Goal: Use online tool/utility: Use online tool/utility

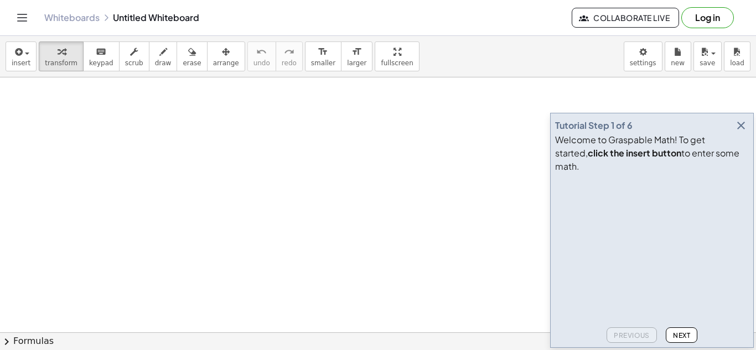
click at [742, 132] on icon "button" at bounding box center [741, 125] width 13 height 13
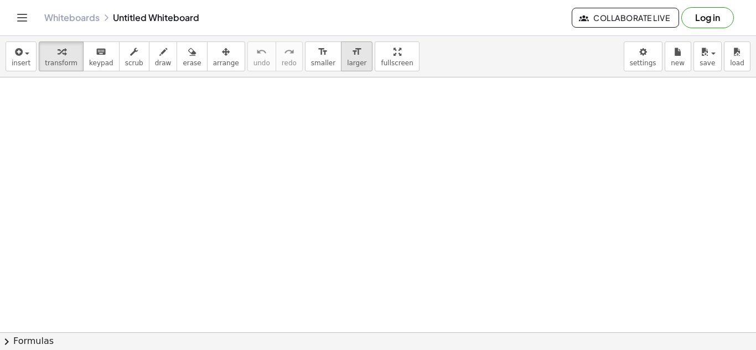
click at [341, 68] on button "format_size larger" at bounding box center [357, 57] width 32 height 30
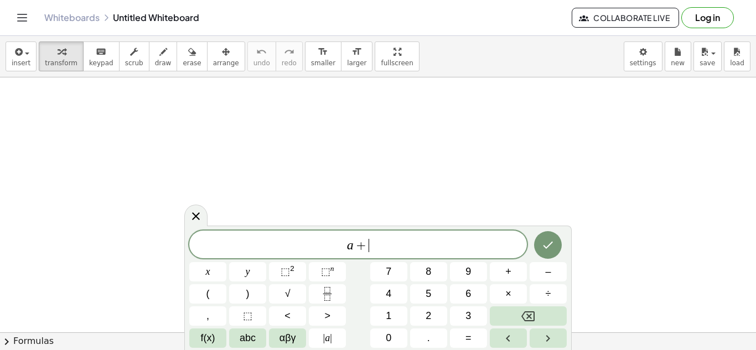
scroll to position [2, 0]
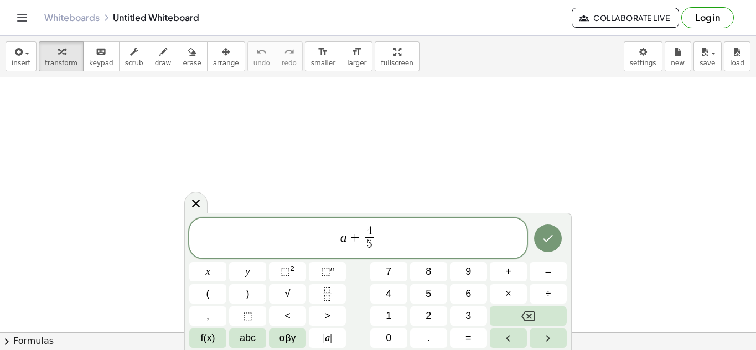
click at [391, 240] on span "a + 4 5 ​ ​" at bounding box center [358, 239] width 338 height 29
click at [551, 242] on icon "Done" at bounding box center [547, 238] width 13 height 13
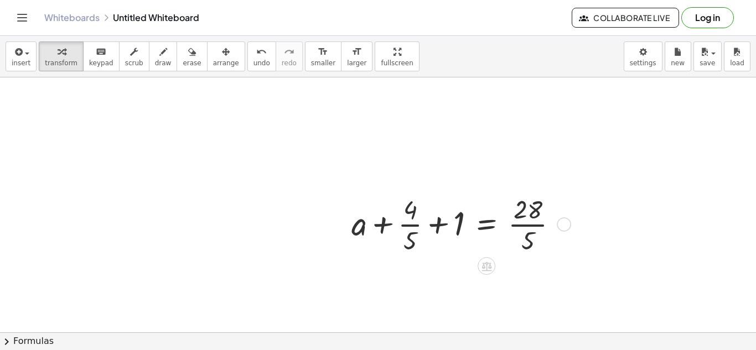
scroll to position [102, 0]
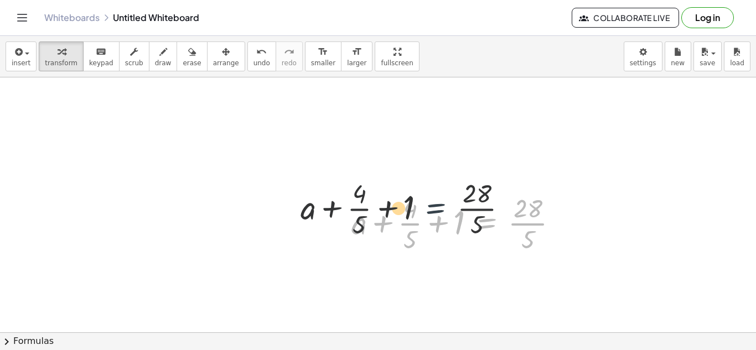
drag, startPoint x: 482, startPoint y: 233, endPoint x: 367, endPoint y: 201, distance: 119.4
click at [367, 201] on div at bounding box center [459, 222] width 226 height 65
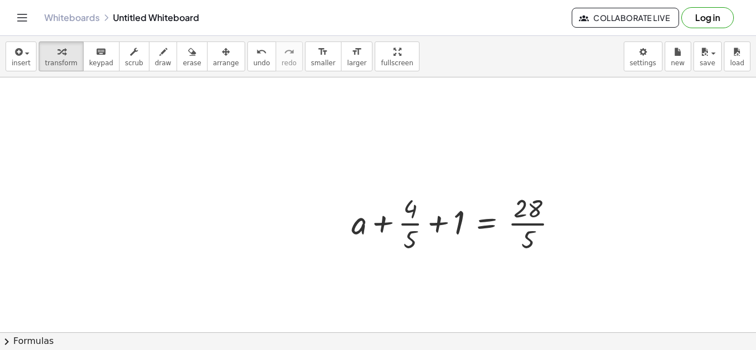
drag, startPoint x: 485, startPoint y: 263, endPoint x: 269, endPoint y: 163, distance: 238.3
click at [269, 163] on div "+ a + · 4 · 5 + 1 = · 28 · 5" at bounding box center [378, 231] width 756 height 510
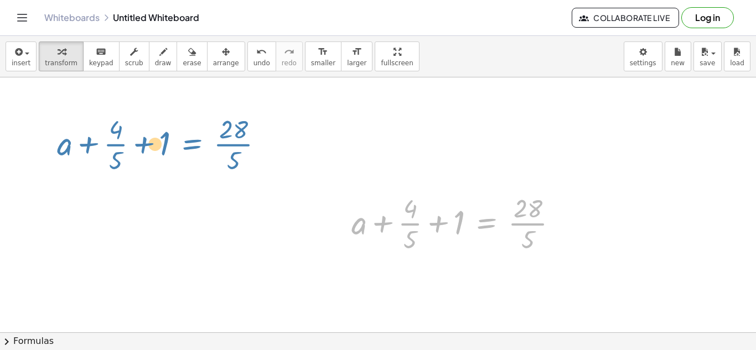
drag, startPoint x: 471, startPoint y: 232, endPoint x: 177, endPoint y: 150, distance: 305.7
click at [177, 150] on div "+ a + · 4 · 5 + 1 = · 28 · 5 + a + · 4 · 5 + 1 = · 28 · 5" at bounding box center [378, 231] width 756 height 510
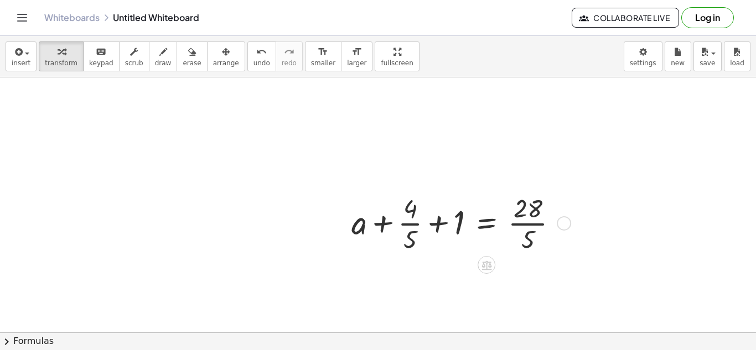
click at [432, 228] on div at bounding box center [459, 222] width 226 height 65
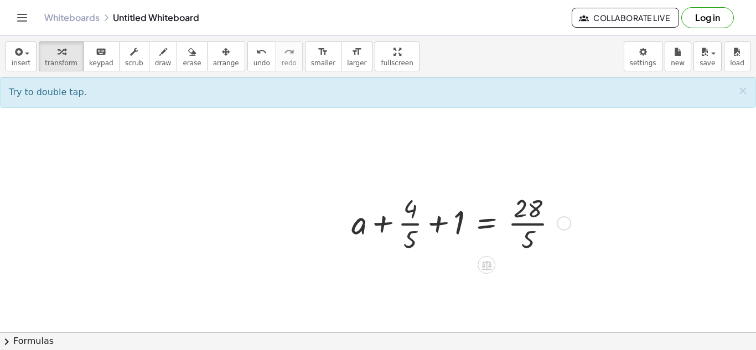
click at [487, 230] on div at bounding box center [459, 222] width 226 height 65
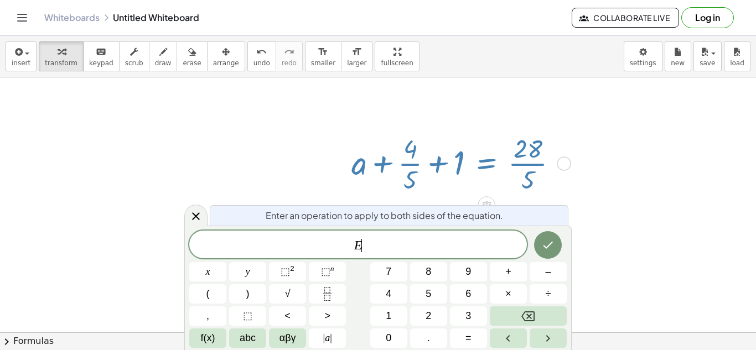
scroll to position [3, 0]
click at [551, 246] on icon "Done" at bounding box center [547, 245] width 13 height 13
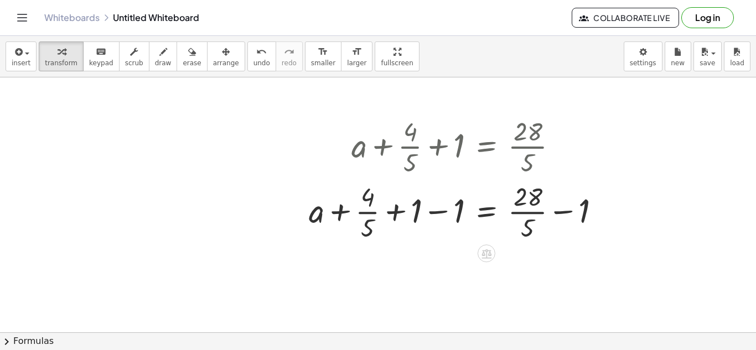
scroll to position [182, 0]
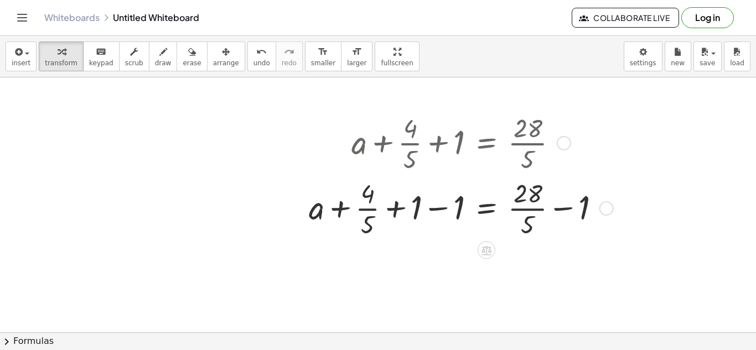
click at [442, 212] on div at bounding box center [459, 207] width 312 height 65
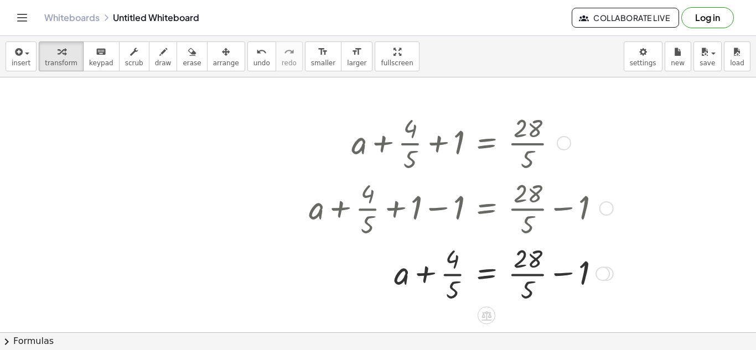
click at [571, 271] on div at bounding box center [459, 272] width 312 height 65
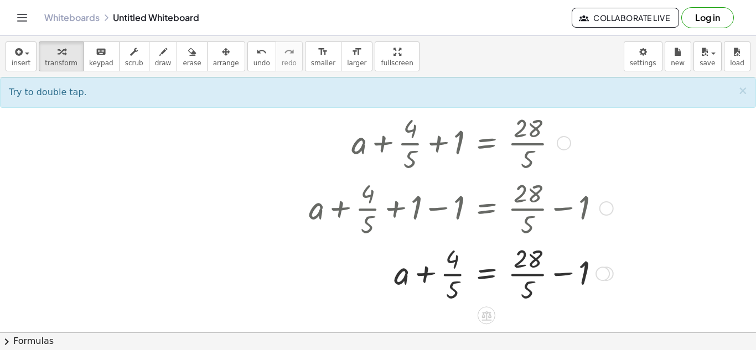
click at [571, 271] on div at bounding box center [459, 272] width 312 height 65
click at [593, 270] on div at bounding box center [459, 272] width 312 height 65
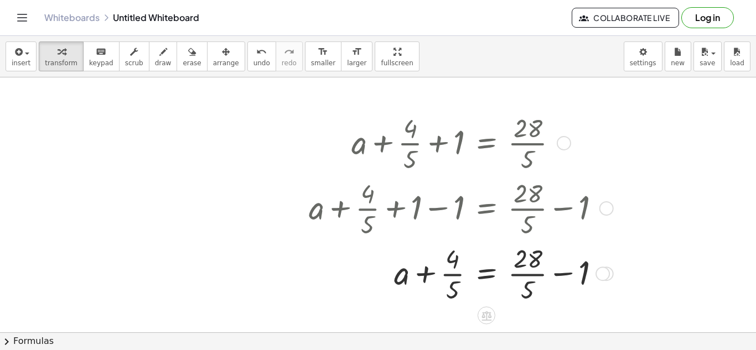
click at [593, 270] on div at bounding box center [459, 272] width 312 height 65
click at [572, 273] on div at bounding box center [472, 272] width 339 height 65
click at [572, 273] on div at bounding box center [463, 272] width 321 height 65
click at [579, 266] on div at bounding box center [463, 272] width 321 height 65
click at [315, 300] on div at bounding box center [459, 272] width 312 height 65
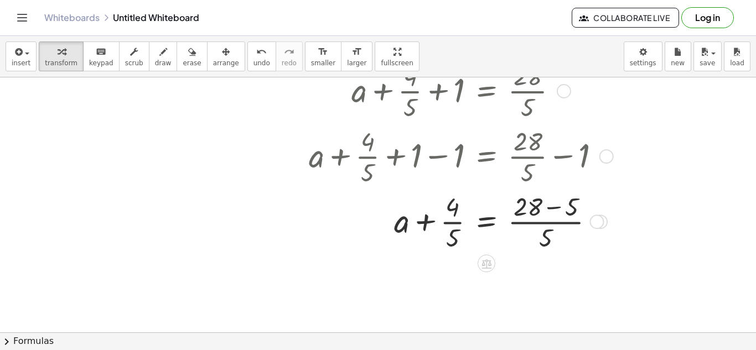
scroll to position [244, 0]
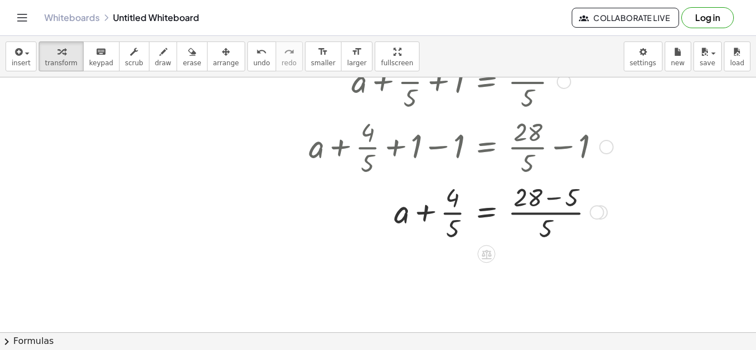
click at [525, 194] on div at bounding box center [459, 211] width 312 height 65
click at [541, 200] on div at bounding box center [459, 211] width 312 height 65
click at [556, 200] on div at bounding box center [459, 211] width 312 height 65
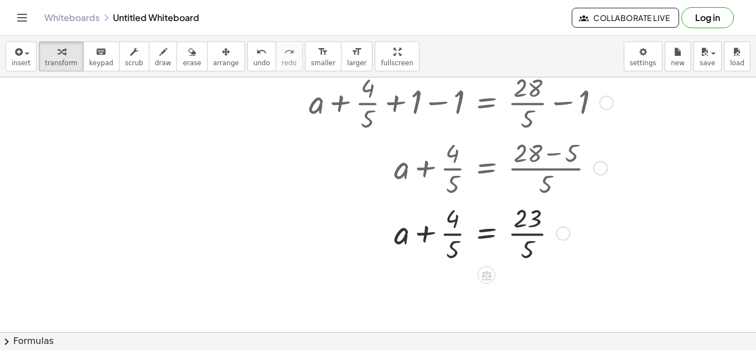
scroll to position [290, 0]
click at [444, 224] on div at bounding box center [459, 230] width 312 height 65
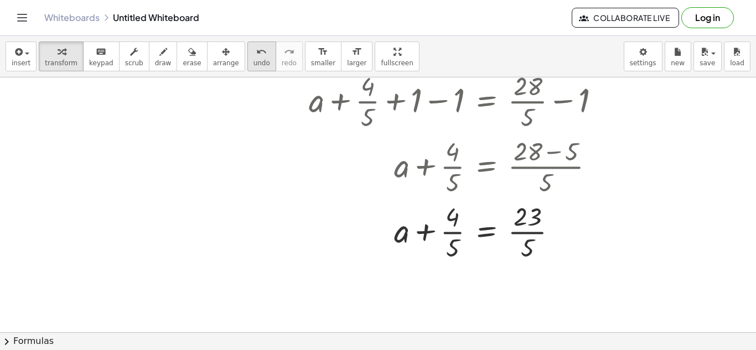
click at [247, 67] on button "undo undo" at bounding box center [261, 57] width 29 height 30
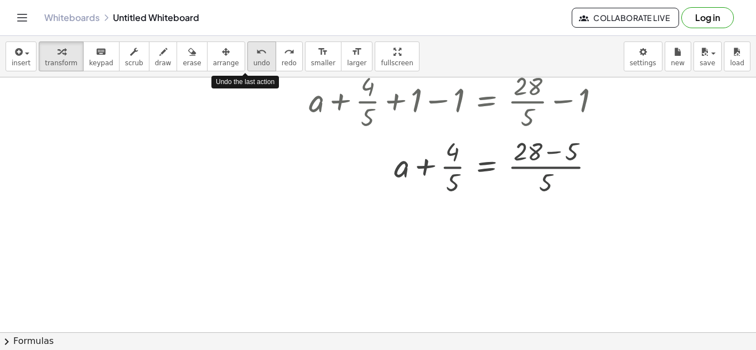
click at [247, 67] on button "undo undo" at bounding box center [261, 57] width 29 height 30
click at [282, 63] on span "redo" at bounding box center [289, 63] width 15 height 8
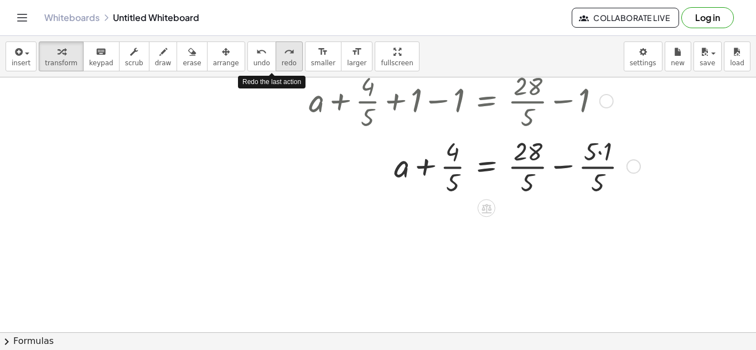
click at [282, 63] on span "redo" at bounding box center [289, 63] width 15 height 8
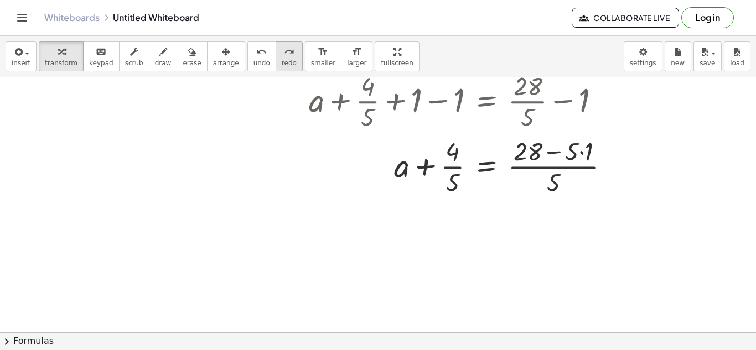
click at [282, 64] on span "redo" at bounding box center [289, 63] width 15 height 8
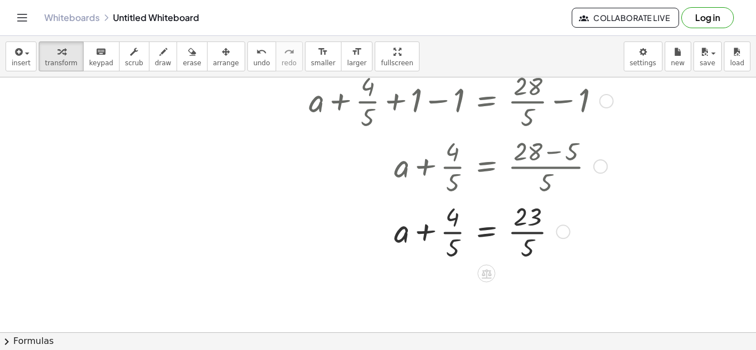
click at [484, 231] on div at bounding box center [459, 230] width 312 height 65
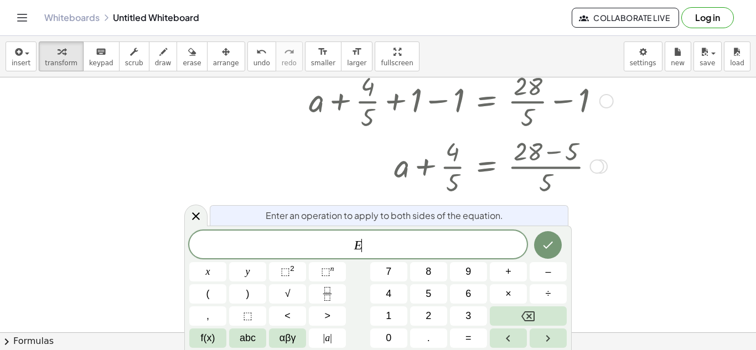
scroll to position [4, 0]
click at [375, 181] on div at bounding box center [477, 165] width 349 height 65
click at [189, 215] on icon at bounding box center [195, 216] width 13 height 13
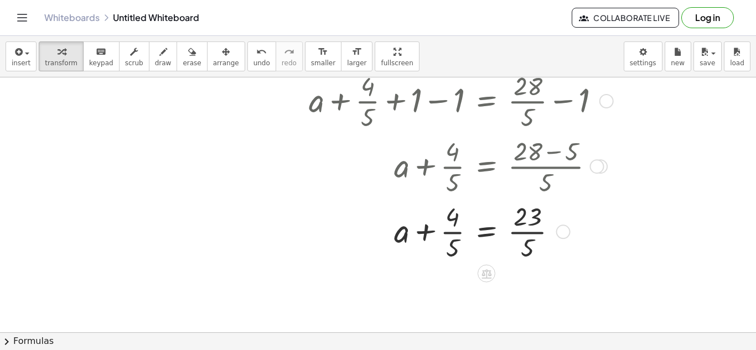
scroll to position [0, 0]
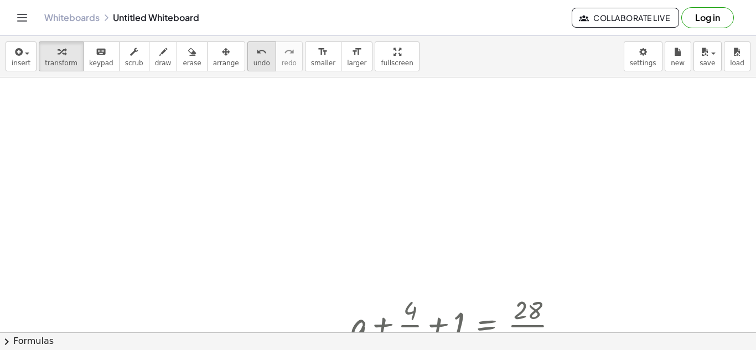
click at [247, 54] on button "undo undo" at bounding box center [261, 57] width 29 height 30
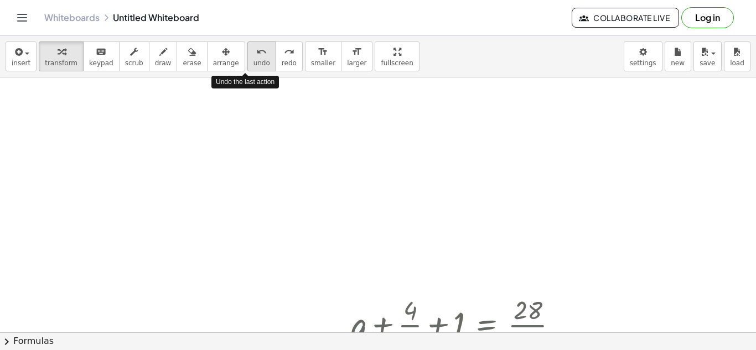
click at [247, 54] on button "undo undo" at bounding box center [261, 57] width 29 height 30
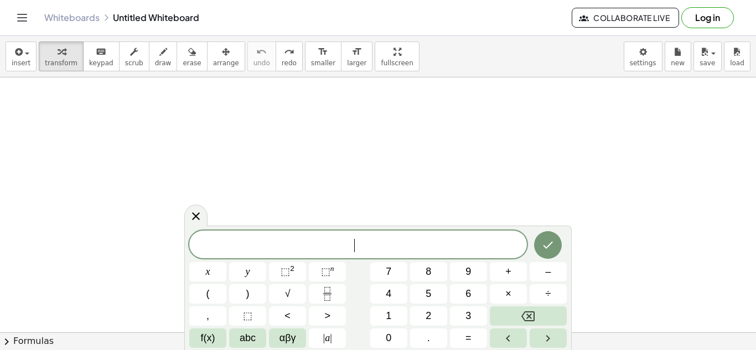
scroll to position [5, 0]
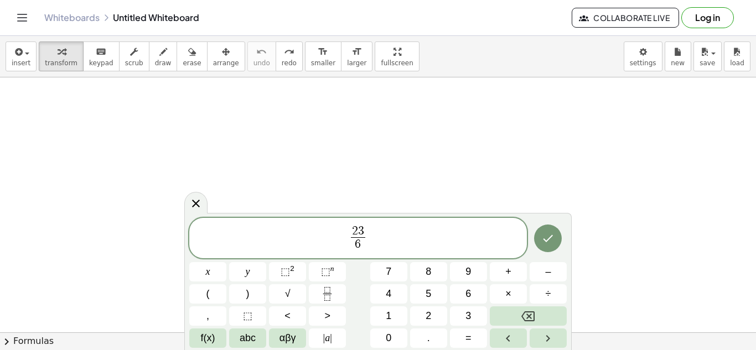
click at [393, 225] on span "2 3 6 ​ ​" at bounding box center [358, 239] width 338 height 29
click at [437, 239] on span "2 3 6 ​ = x + 1 2 ​ ​" at bounding box center [358, 239] width 338 height 29
click at [540, 238] on button "Done" at bounding box center [548, 239] width 28 height 28
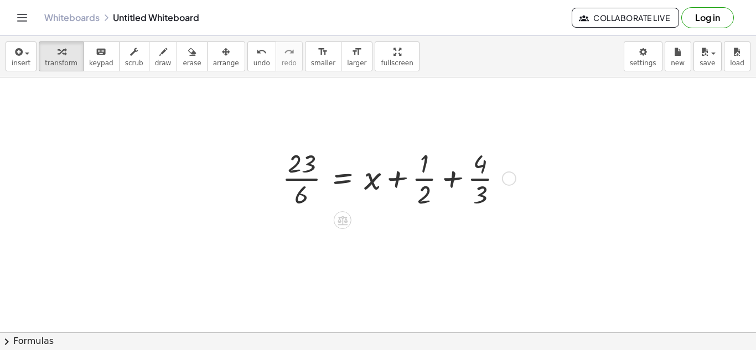
click at [450, 180] on div at bounding box center [397, 177] width 241 height 65
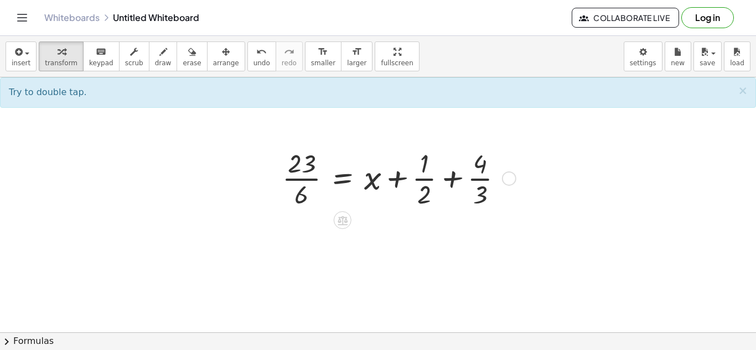
click at [450, 180] on div at bounding box center [397, 177] width 241 height 65
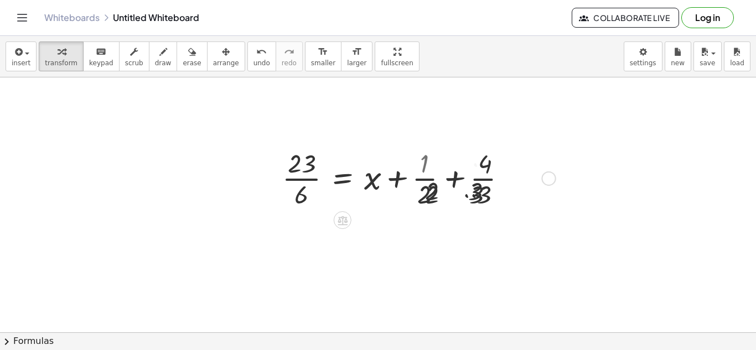
click at [450, 180] on div at bounding box center [417, 177] width 281 height 65
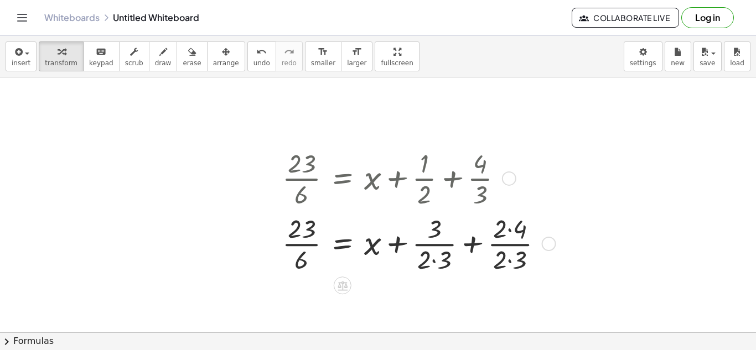
click at [472, 240] on div at bounding box center [417, 242] width 281 height 65
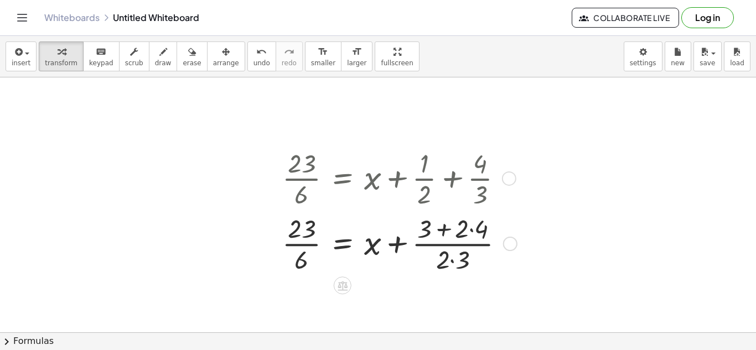
click at [451, 231] on div at bounding box center [398, 242] width 242 height 65
click at [455, 245] on div at bounding box center [398, 242] width 242 height 65
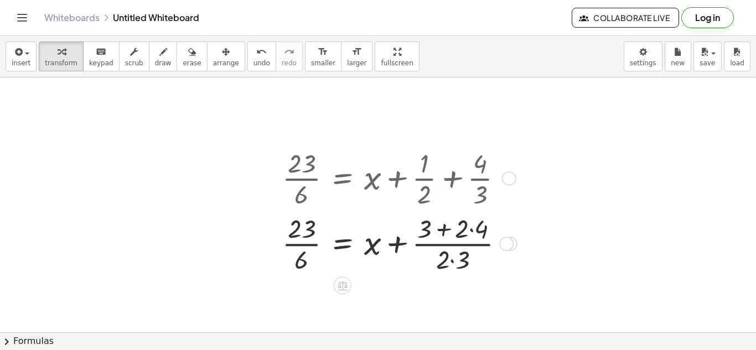
click at [457, 230] on div at bounding box center [398, 242] width 242 height 65
click at [454, 244] on div at bounding box center [398, 242] width 242 height 65
click at [455, 257] on div at bounding box center [398, 242] width 242 height 65
click at [443, 233] on div at bounding box center [398, 242] width 242 height 65
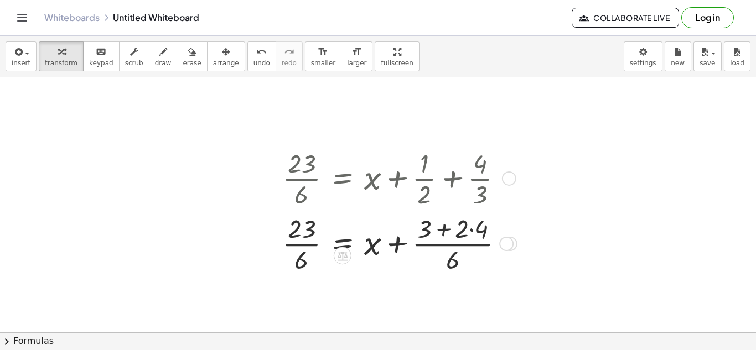
click at [471, 235] on div at bounding box center [398, 242] width 242 height 65
click at [393, 243] on div at bounding box center [397, 242] width 241 height 65
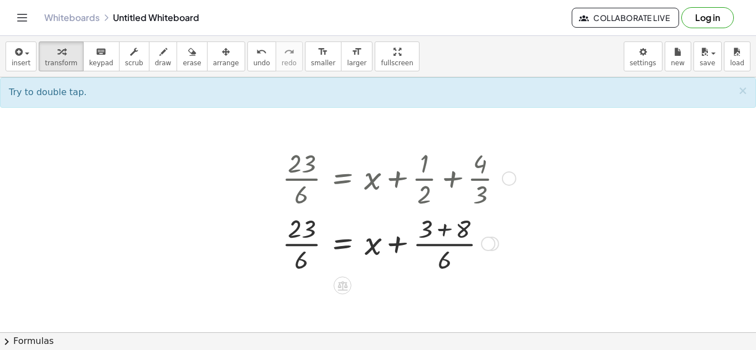
click at [440, 228] on div at bounding box center [397, 242] width 241 height 65
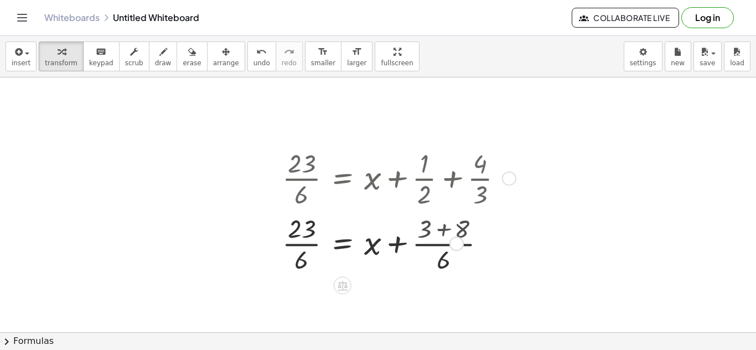
click at [440, 228] on div at bounding box center [397, 242] width 241 height 65
click at [302, 228] on div at bounding box center [397, 242] width 241 height 65
click at [421, 232] on div at bounding box center [397, 242] width 241 height 65
click at [353, 241] on div at bounding box center [397, 242] width 241 height 65
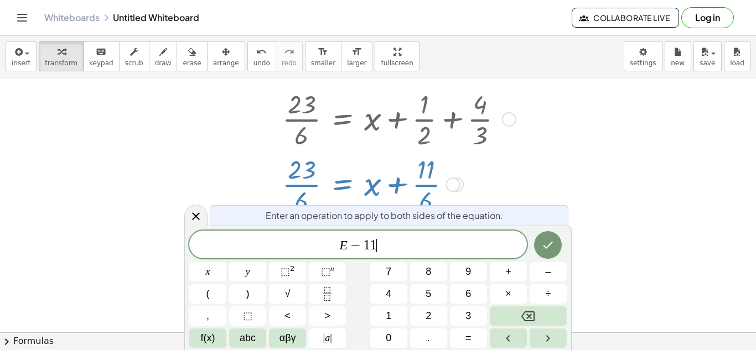
scroll to position [7, 0]
click at [560, 241] on button "Done" at bounding box center [548, 245] width 28 height 28
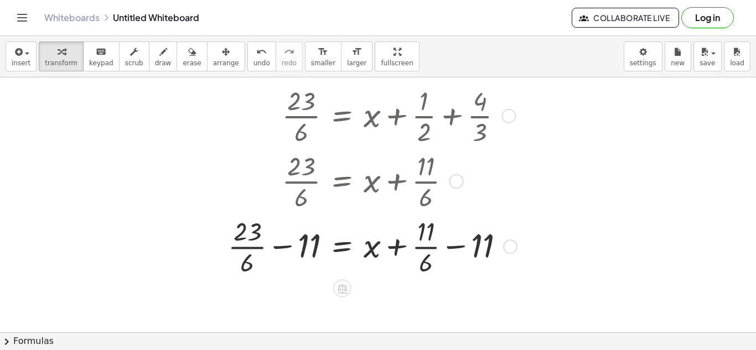
scroll to position [65, 0]
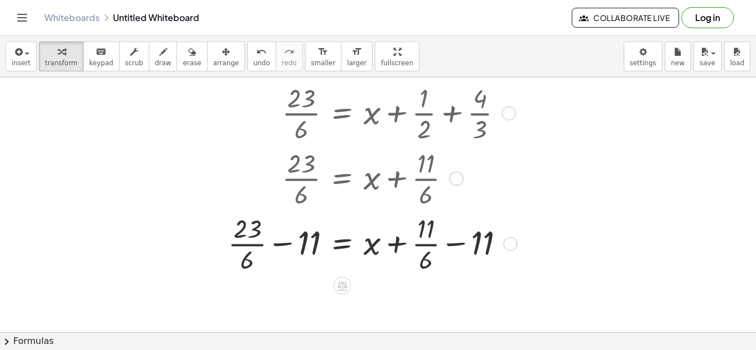
click at [456, 244] on div at bounding box center [371, 242] width 296 height 65
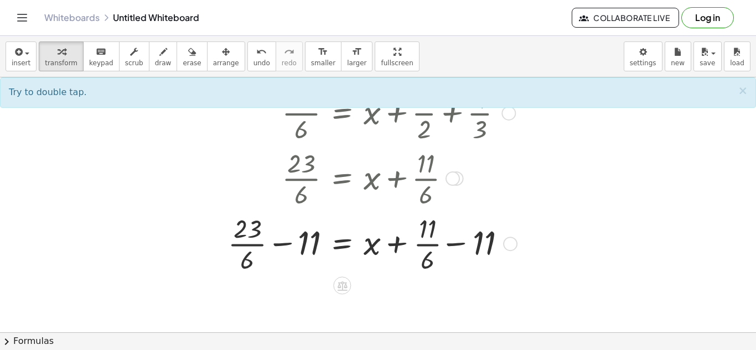
click at [427, 240] on div at bounding box center [371, 242] width 296 height 65
click at [450, 243] on div at bounding box center [371, 242] width 296 height 65
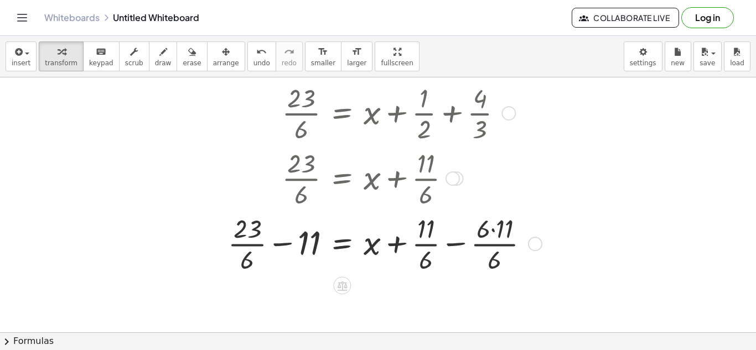
click at [451, 244] on div at bounding box center [383, 242] width 321 height 65
click at [451, 244] on div at bounding box center [374, 242] width 303 height 65
click at [449, 233] on div at bounding box center [374, 242] width 303 height 65
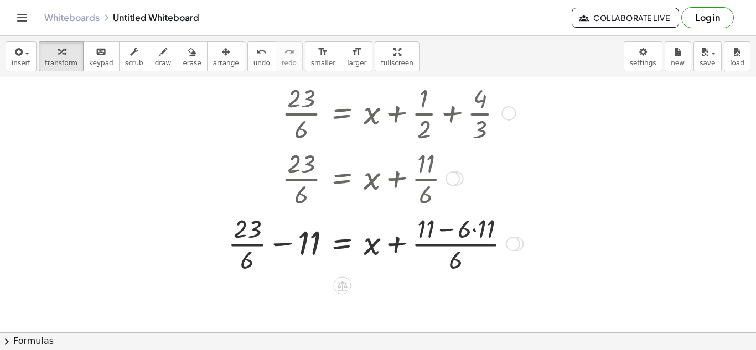
click at [287, 240] on div at bounding box center [374, 242] width 303 height 65
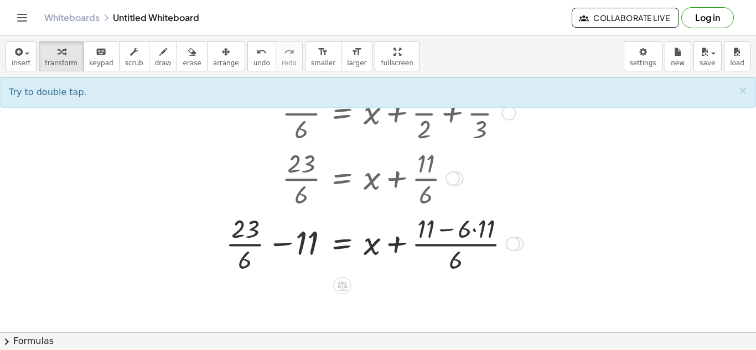
click at [288, 242] on div at bounding box center [374, 242] width 303 height 65
click at [286, 240] on div at bounding box center [374, 242] width 303 height 65
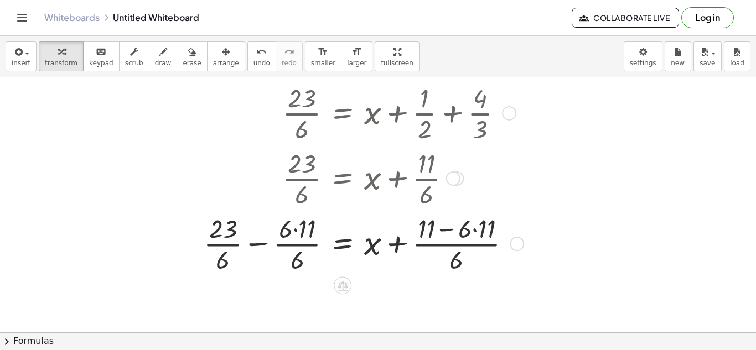
click at [262, 243] on div at bounding box center [361, 242] width 327 height 65
click at [262, 243] on div at bounding box center [370, 242] width 309 height 65
click at [270, 230] on div at bounding box center [370, 242] width 309 height 65
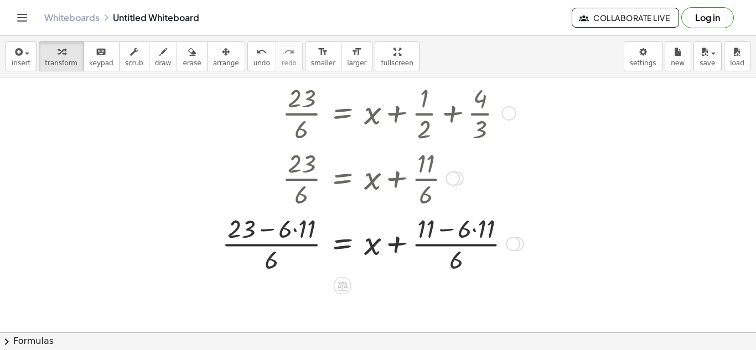
click at [292, 231] on div at bounding box center [370, 242] width 309 height 65
click at [296, 232] on div at bounding box center [370, 242] width 309 height 65
click at [277, 232] on div at bounding box center [376, 242] width 300 height 65
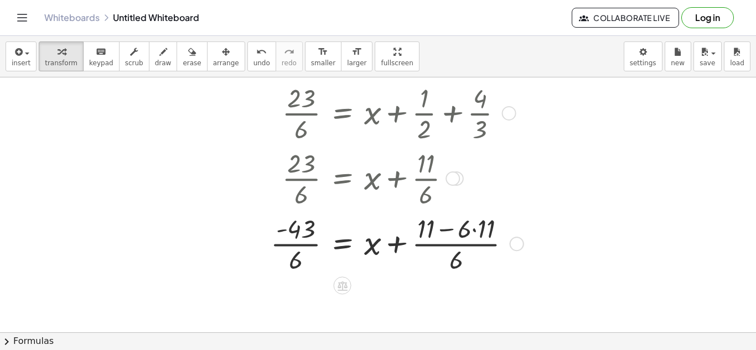
click at [446, 230] on div at bounding box center [395, 242] width 260 height 65
click at [475, 230] on div at bounding box center [395, 242] width 260 height 65
click at [447, 230] on div at bounding box center [391, 242] width 252 height 65
click at [400, 245] on div at bounding box center [391, 242] width 252 height 65
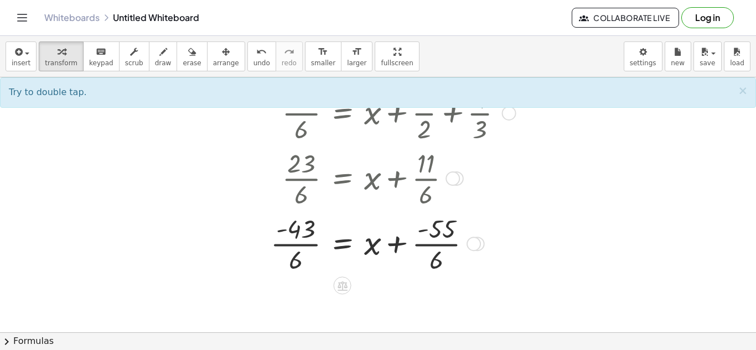
click at [437, 229] on div at bounding box center [391, 242] width 252 height 65
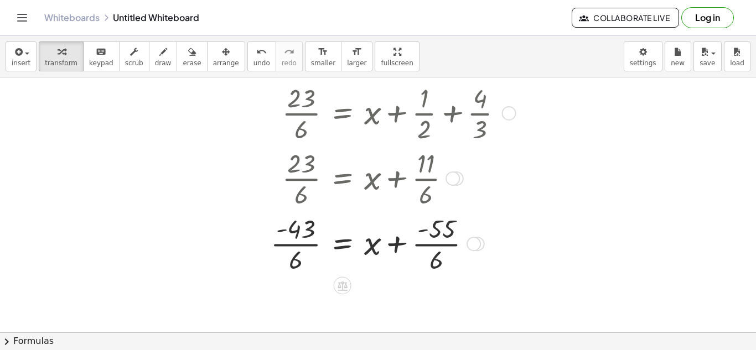
click at [437, 229] on div at bounding box center [391, 242] width 252 height 65
click at [400, 242] on div at bounding box center [391, 242] width 252 height 65
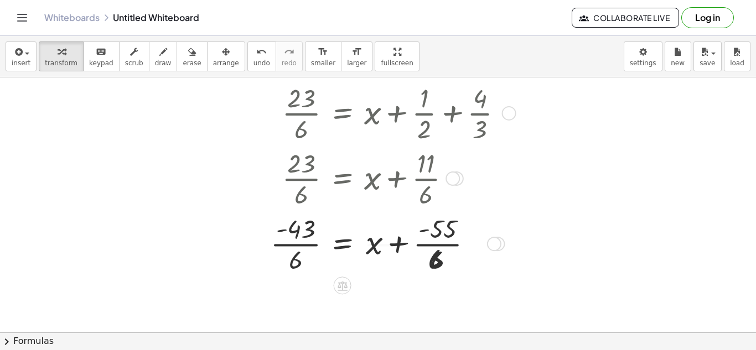
click at [400, 242] on div at bounding box center [391, 242] width 252 height 65
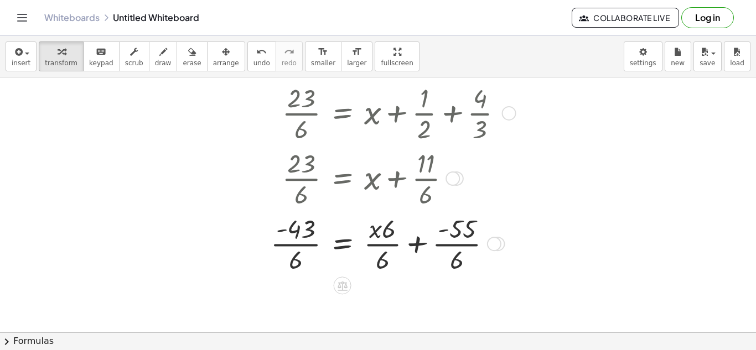
click at [406, 243] on div at bounding box center [391, 242] width 252 height 65
click at [419, 245] on div at bounding box center [391, 242] width 252 height 65
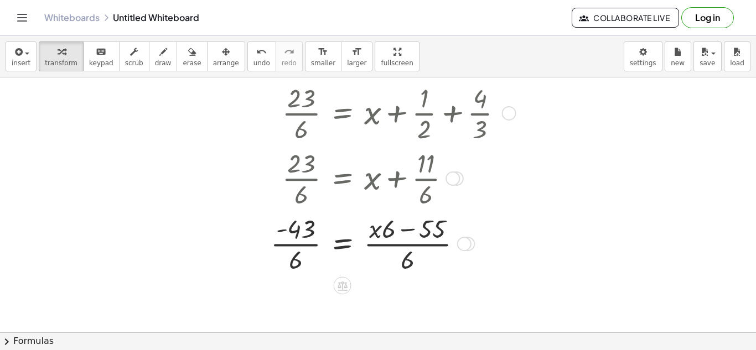
click at [410, 234] on div at bounding box center [391, 242] width 252 height 65
click at [409, 231] on div at bounding box center [391, 242] width 252 height 65
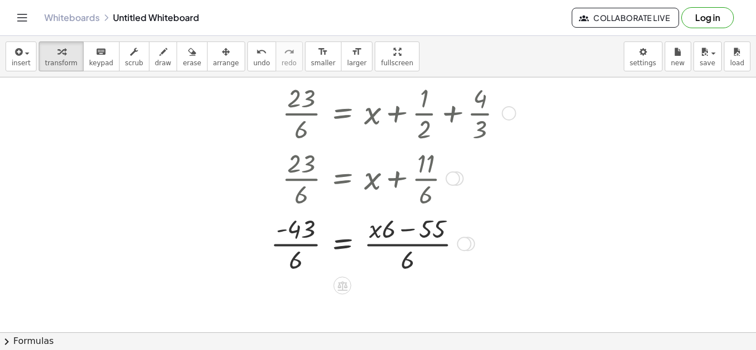
click at [409, 231] on div at bounding box center [391, 242] width 252 height 65
click at [256, 55] on icon "undo" at bounding box center [261, 51] width 11 height 13
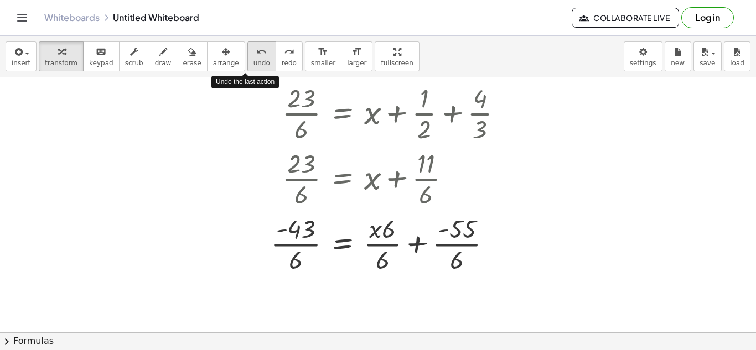
click at [256, 55] on icon "undo" at bounding box center [261, 51] width 11 height 13
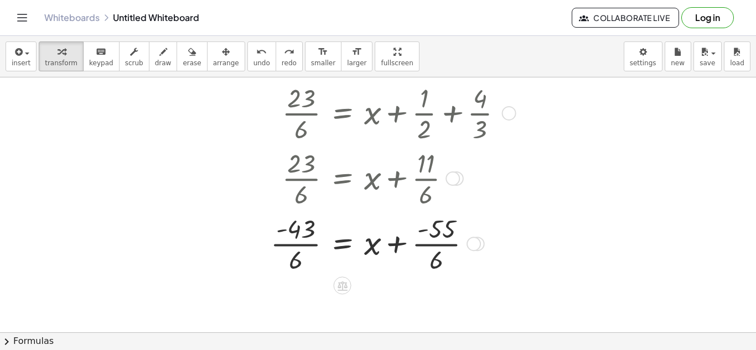
click at [342, 247] on div at bounding box center [381, 242] width 232 height 65
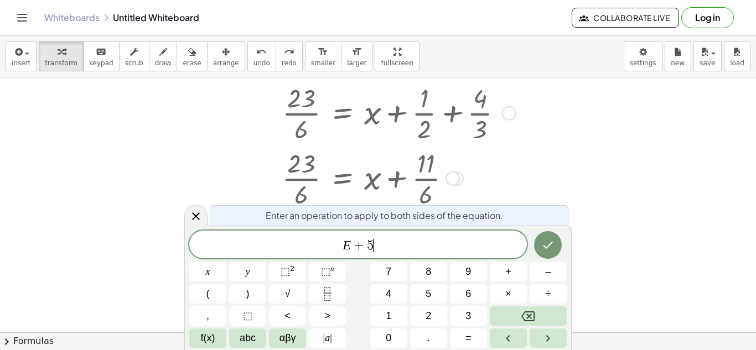
scroll to position [9, 0]
click at [551, 236] on button "Done" at bounding box center [548, 245] width 28 height 28
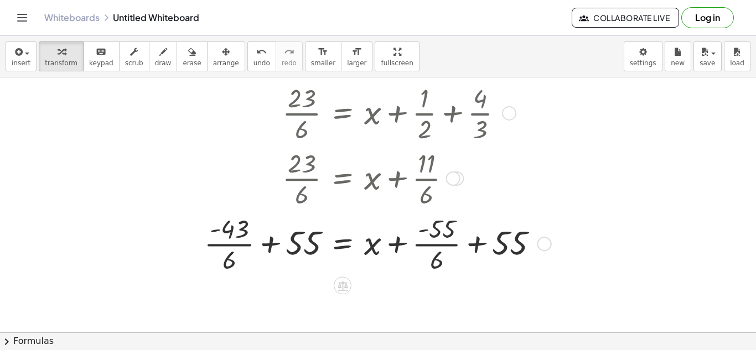
click at [471, 242] on div at bounding box center [376, 242] width 354 height 65
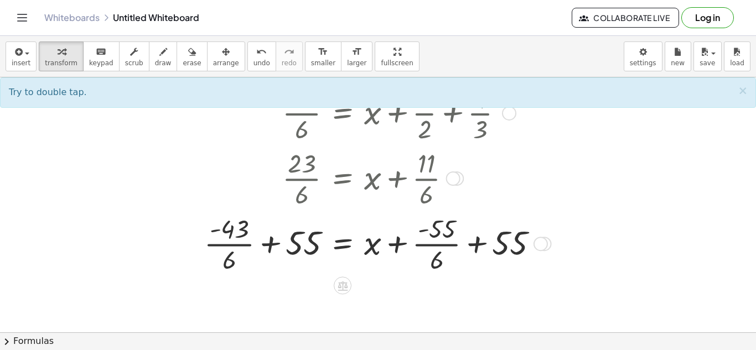
click at [479, 244] on div at bounding box center [376, 242] width 354 height 65
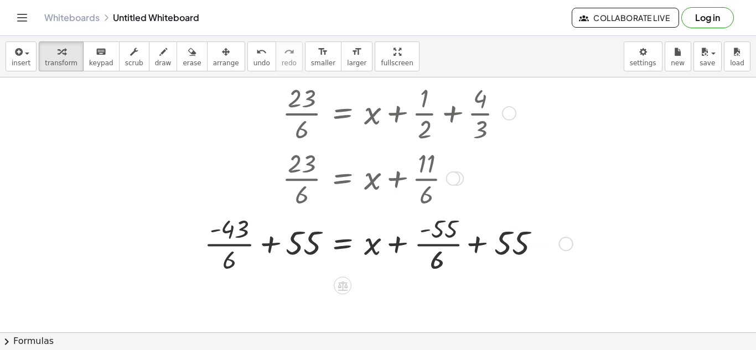
click at [479, 244] on div at bounding box center [387, 242] width 376 height 65
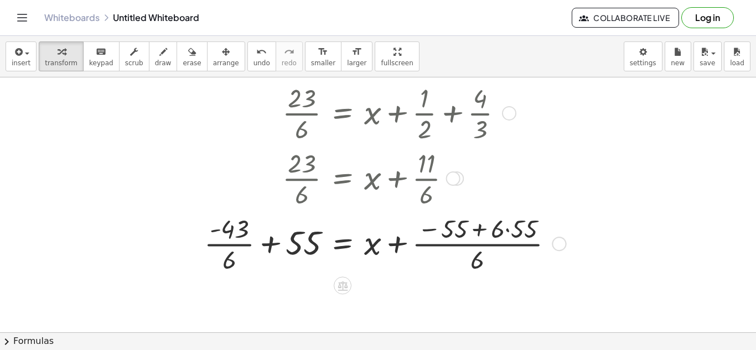
click at [512, 229] on div at bounding box center [383, 242] width 369 height 65
click at [509, 231] on div at bounding box center [381, 242] width 364 height 65
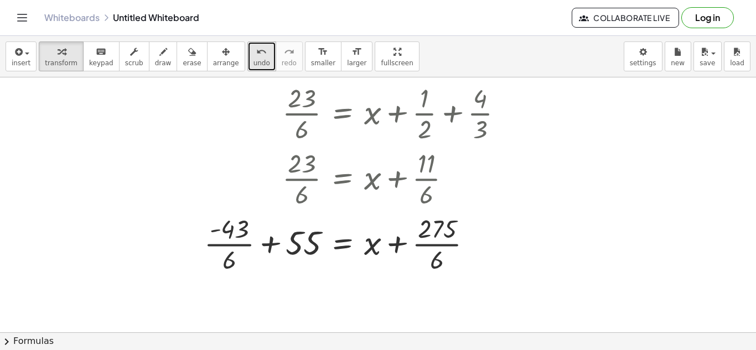
click at [254, 65] on span "undo" at bounding box center [262, 63] width 17 height 8
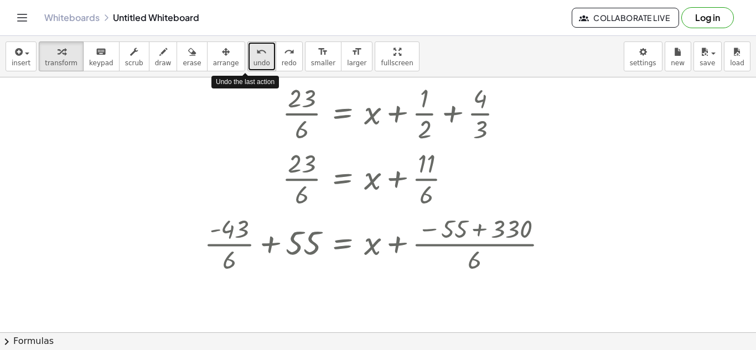
click at [254, 65] on span "undo" at bounding box center [262, 63] width 17 height 8
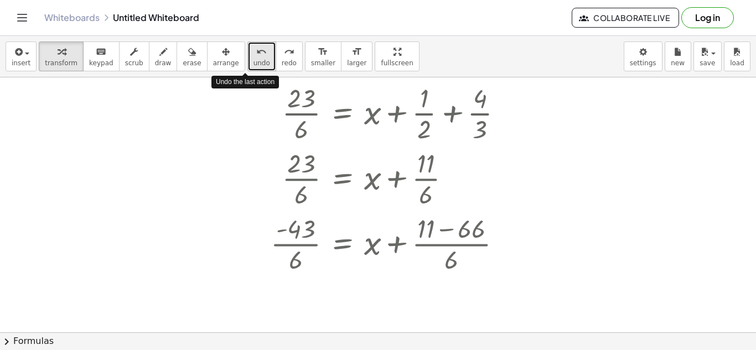
click at [254, 65] on span "undo" at bounding box center [262, 63] width 17 height 8
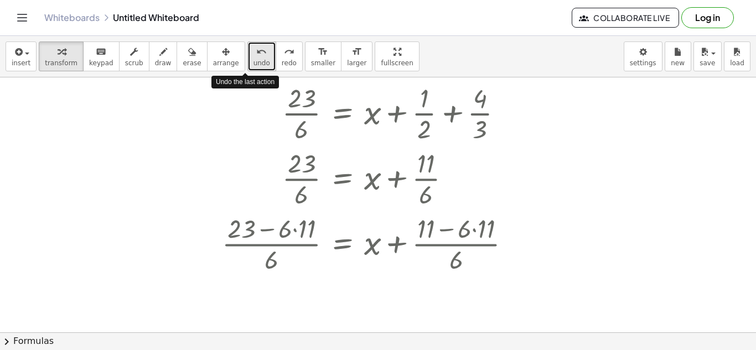
click at [254, 65] on span "undo" at bounding box center [262, 63] width 17 height 8
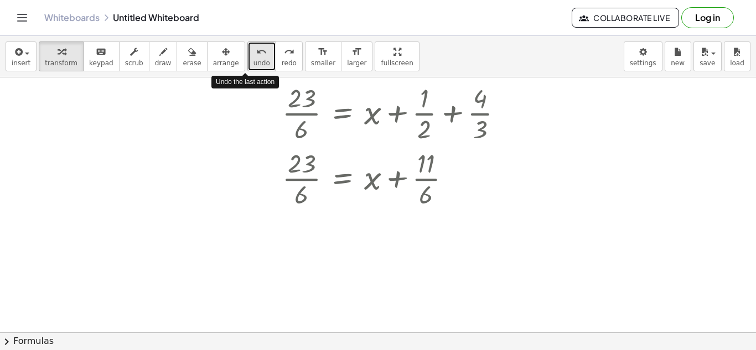
click at [254, 65] on span "undo" at bounding box center [262, 63] width 17 height 8
